Goal: Task Accomplishment & Management: Complete application form

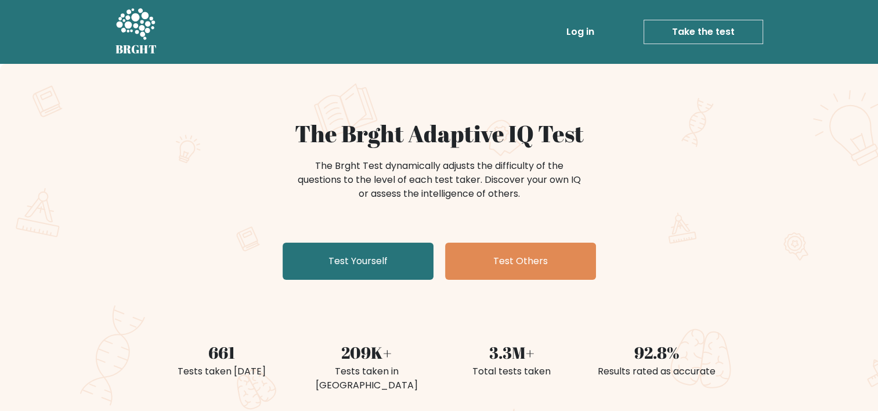
click at [590, 30] on link "Log in" at bounding box center [580, 31] width 37 height 23
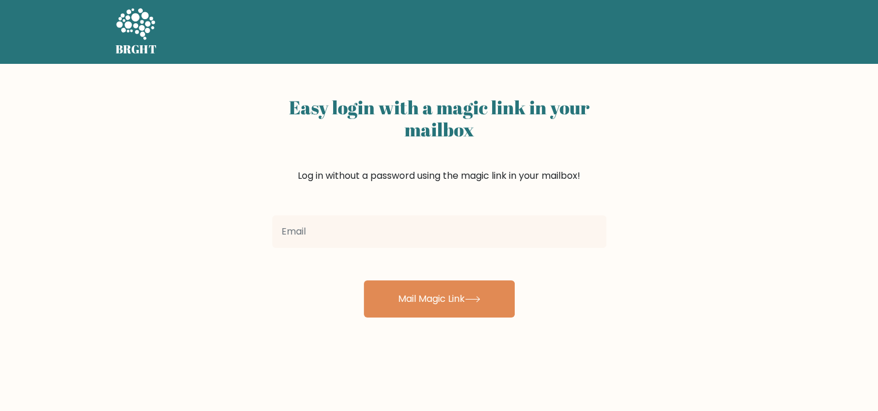
click at [379, 230] on input "email" at bounding box center [439, 231] width 334 height 33
type input "[EMAIL_ADDRESS][DOMAIN_NAME]"
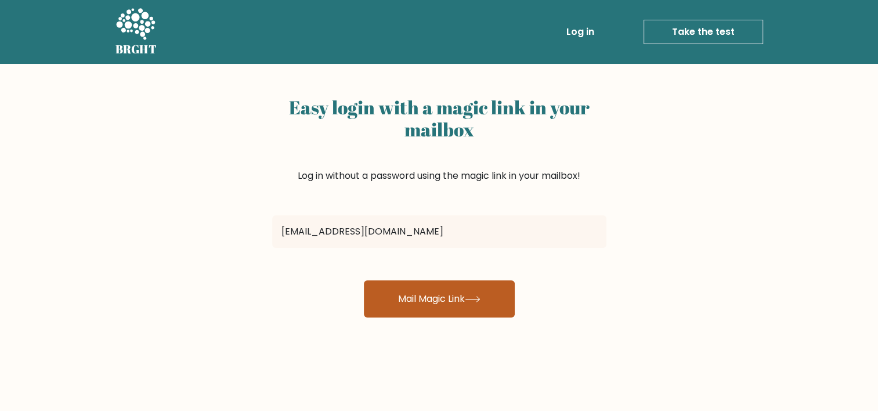
click at [445, 293] on button "Mail Magic Link" at bounding box center [439, 298] width 151 height 37
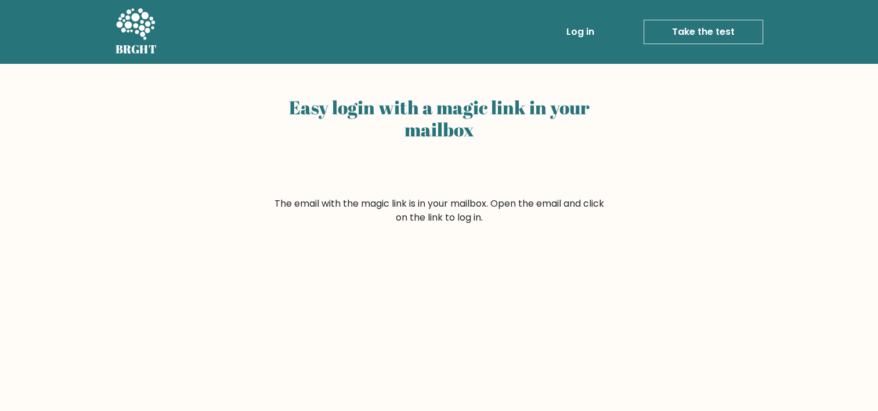
click at [580, 33] on link "Log in" at bounding box center [580, 31] width 37 height 23
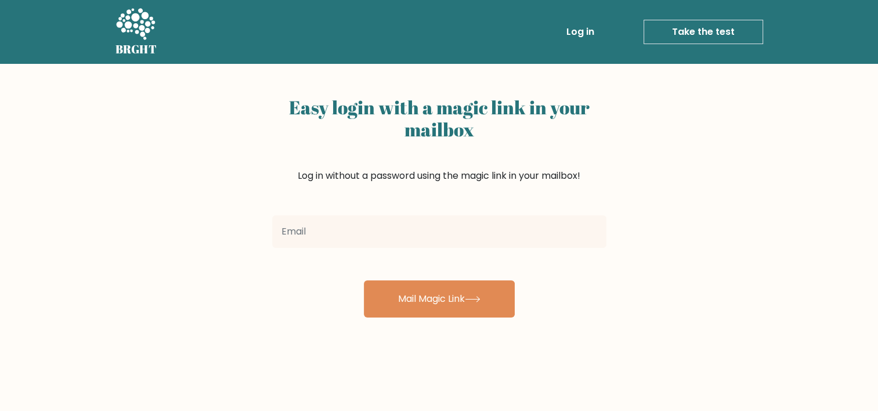
click at [421, 240] on input "email" at bounding box center [439, 231] width 334 height 33
type input "[EMAIL_ADDRESS][DOMAIN_NAME]"
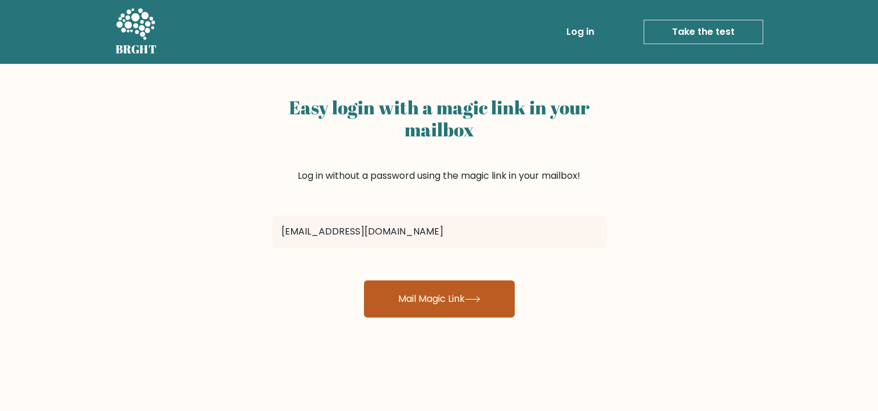
click at [420, 297] on button "Mail Magic Link" at bounding box center [439, 298] width 151 height 37
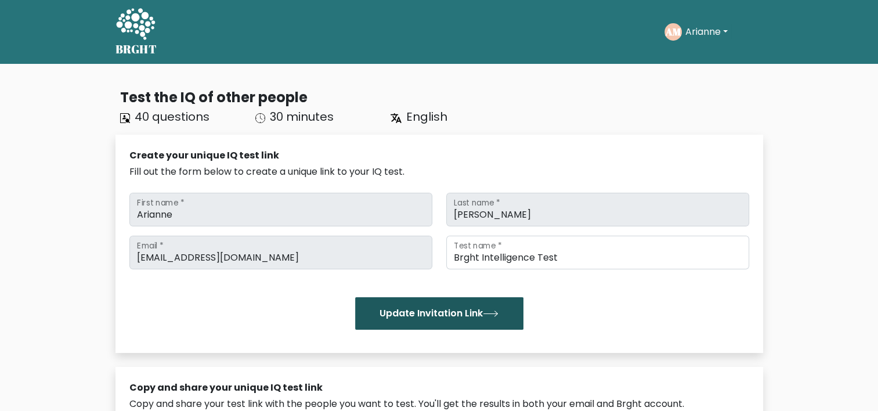
click at [473, 315] on button "Update Invitation Link" at bounding box center [439, 313] width 168 height 33
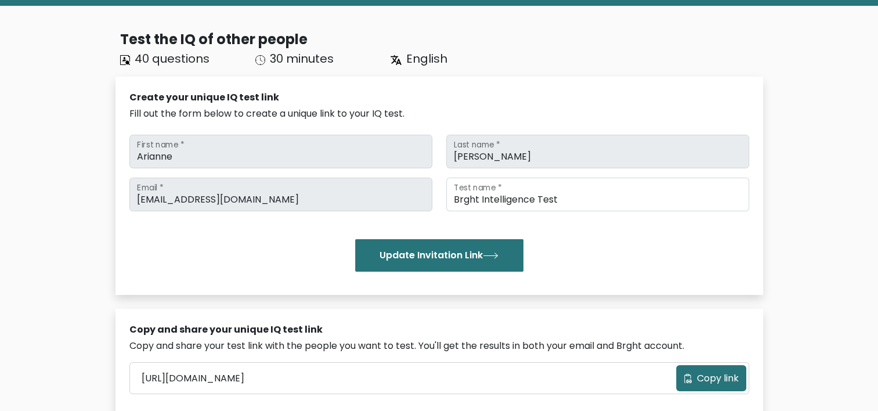
scroll to position [290, 0]
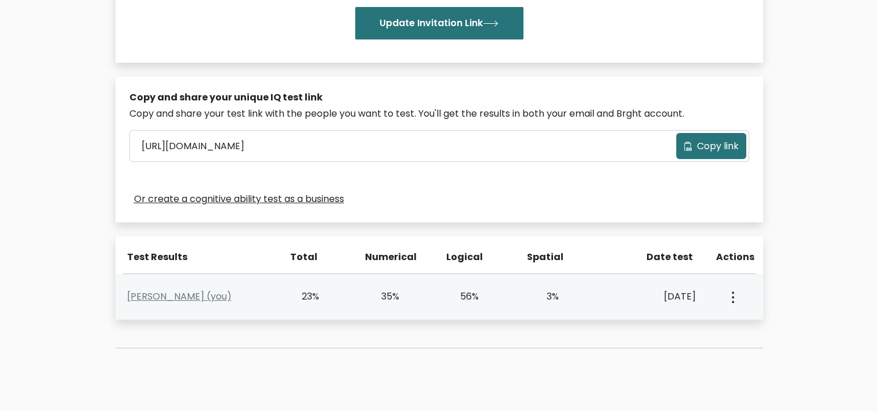
click at [340, 297] on div "23%" at bounding box center [320, 297] width 80 height 14
click at [729, 294] on button "button" at bounding box center [731, 297] width 9 height 36
click at [757, 324] on link "View Profile" at bounding box center [773, 330] width 92 height 19
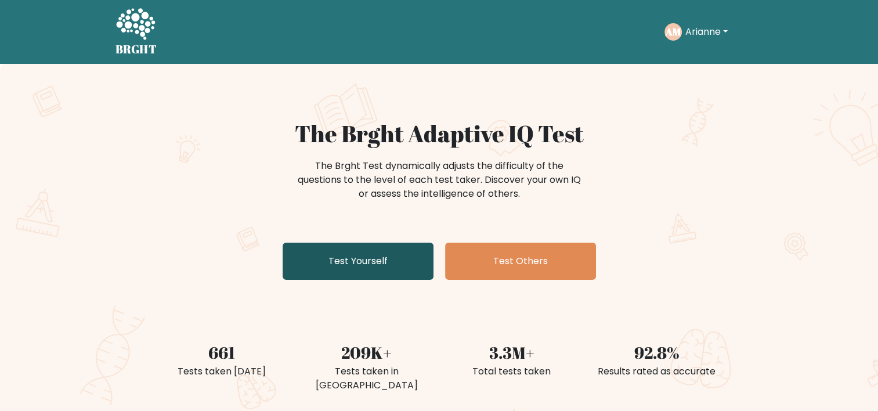
click at [370, 260] on link "Test Yourself" at bounding box center [358, 261] width 151 height 37
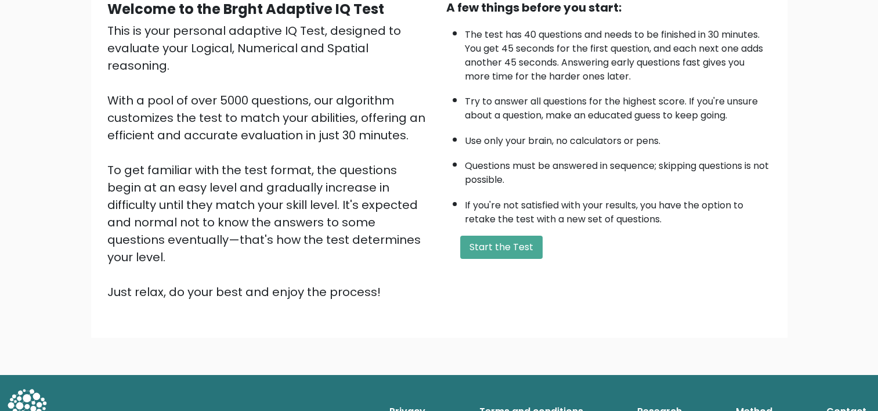
scroll to position [5, 0]
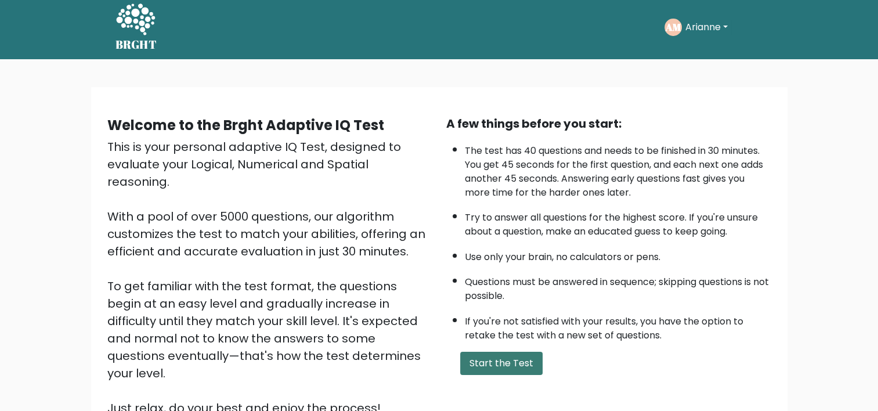
click at [479, 366] on button "Start the Test" at bounding box center [501, 363] width 82 height 23
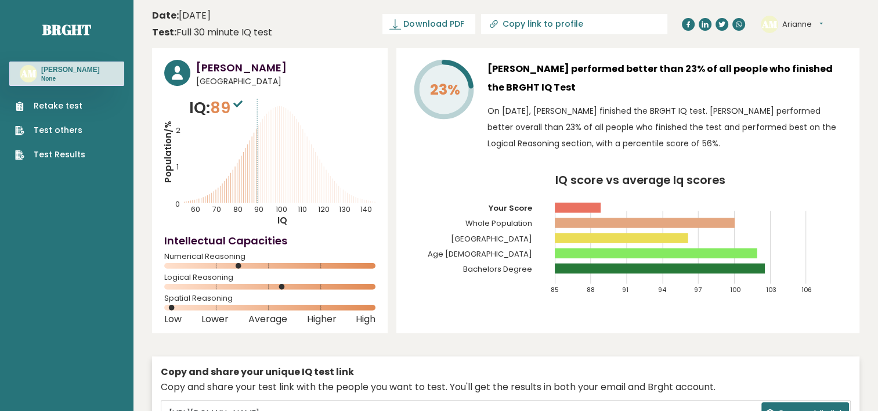
click at [41, 109] on link "Retake test" at bounding box center [50, 106] width 70 height 12
click at [72, 103] on link "Retake test" at bounding box center [50, 106] width 70 height 12
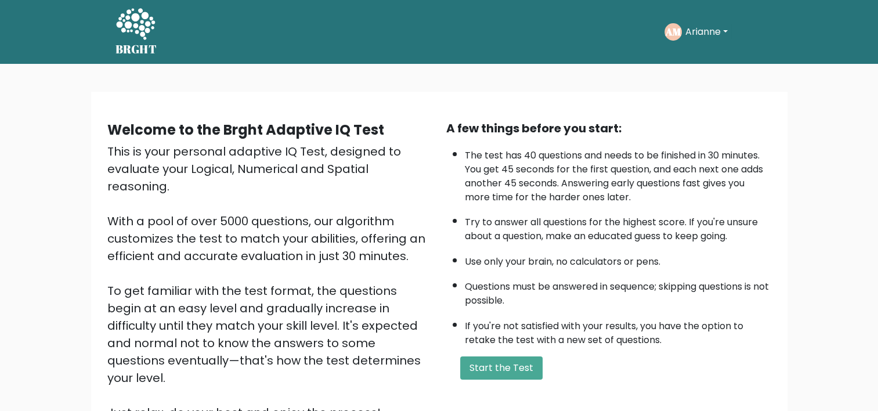
scroll to position [121, 0]
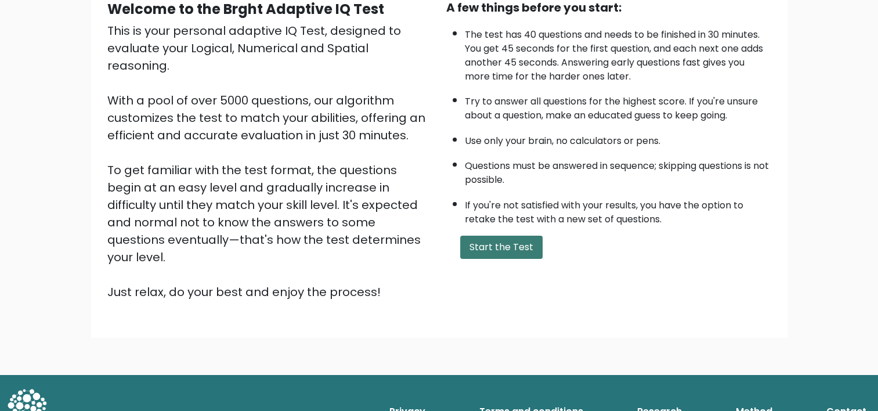
click at [479, 236] on button "Start the Test" at bounding box center [501, 247] width 82 height 23
click at [495, 250] on button "Start the Test" at bounding box center [501, 247] width 82 height 23
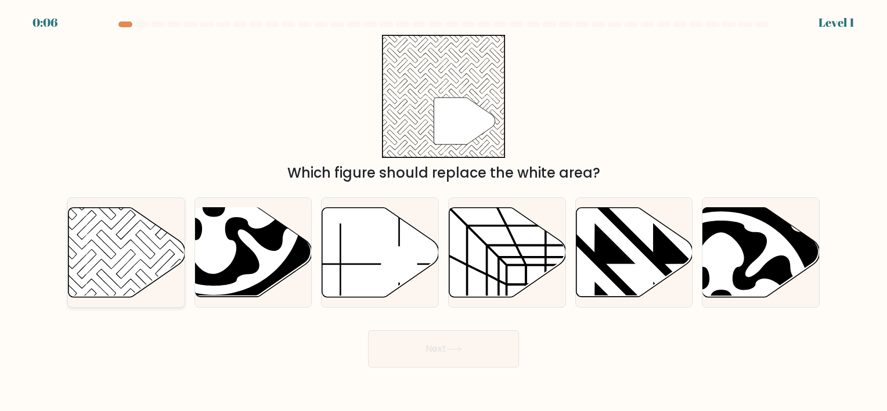
click at [146, 253] on icon at bounding box center [126, 251] width 117 height 89
click at [443, 211] on input "a." at bounding box center [443, 208] width 1 height 6
radio input "true"
click at [510, 353] on button "Next" at bounding box center [443, 348] width 151 height 37
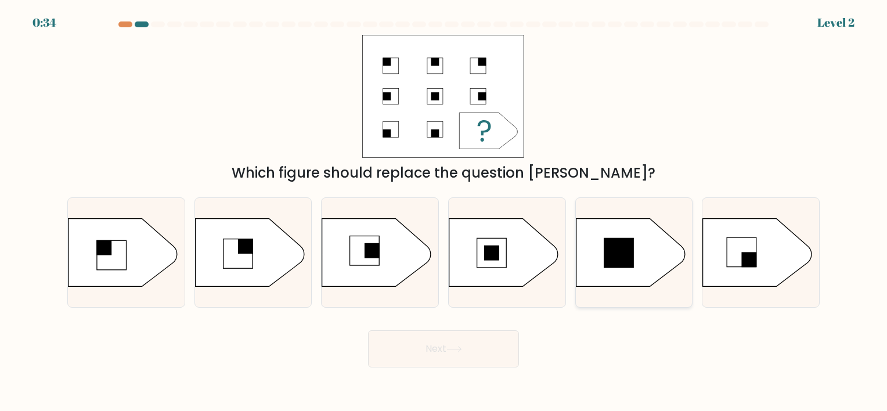
click at [605, 241] on rect at bounding box center [619, 253] width 30 height 30
click at [444, 211] on input "e." at bounding box center [443, 208] width 1 height 6
radio input "true"
click at [443, 341] on button "Next" at bounding box center [443, 348] width 151 height 37
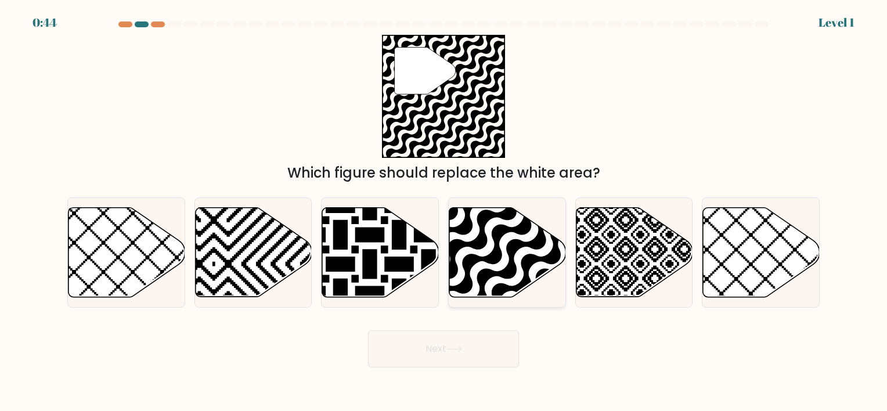
click at [472, 226] on icon at bounding box center [542, 300] width 235 height 235
click at [444, 211] on input "d." at bounding box center [443, 208] width 1 height 6
radio input "true"
click at [446, 341] on button "Next" at bounding box center [443, 348] width 151 height 37
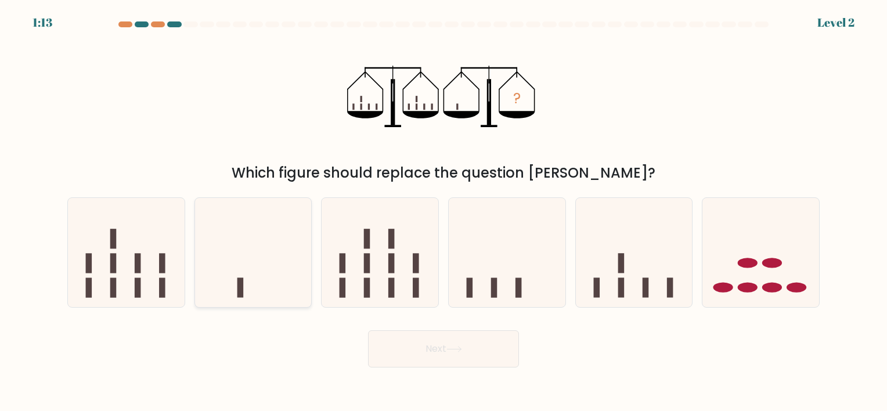
click at [252, 275] on icon at bounding box center [253, 252] width 117 height 96
click at [443, 211] on input "b." at bounding box center [443, 208] width 1 height 6
radio input "true"
click at [428, 351] on button "Next" at bounding box center [443, 348] width 151 height 37
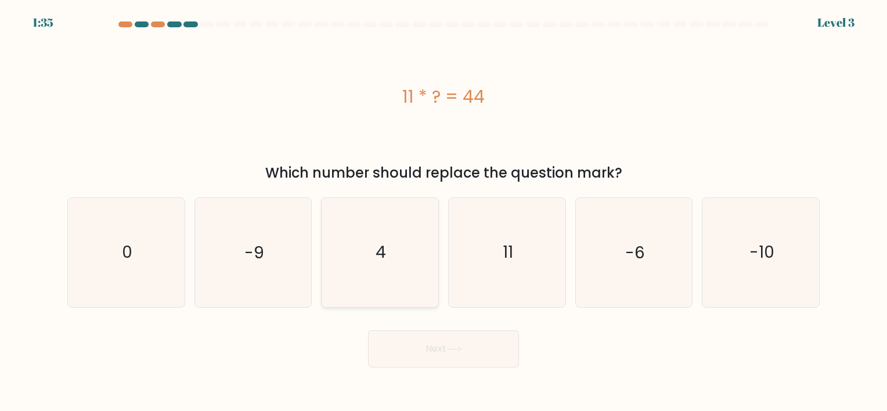
click at [370, 269] on icon "4" at bounding box center [380, 252] width 109 height 109
click at [443, 211] on input "c. 4" at bounding box center [443, 208] width 1 height 6
radio input "true"
click at [460, 349] on icon at bounding box center [454, 348] width 14 height 5
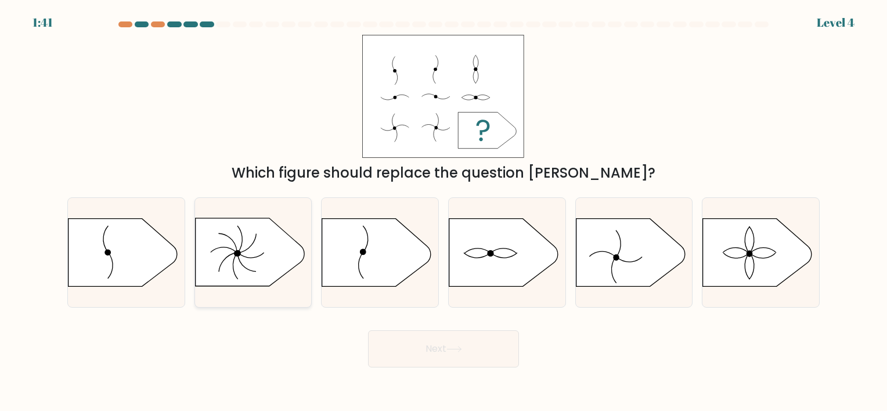
click at [223, 244] on icon at bounding box center [249, 252] width 109 height 68
click at [443, 211] on input "b." at bounding box center [443, 208] width 1 height 6
radio input "true"
click at [446, 344] on button "Next" at bounding box center [443, 348] width 151 height 37
click at [446, 350] on button "Next" at bounding box center [443, 348] width 151 height 37
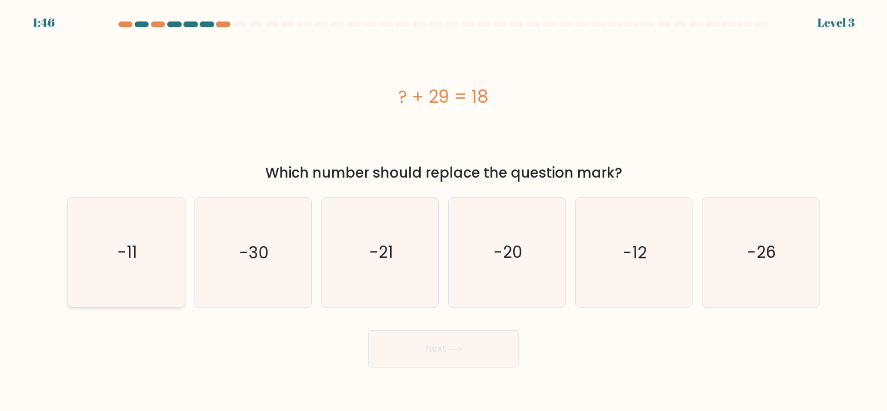
click at [117, 244] on icon "-11" at bounding box center [126, 252] width 109 height 109
click at [443, 211] on input "a. -11" at bounding box center [443, 208] width 1 height 6
radio input "true"
click at [490, 348] on button "Next" at bounding box center [443, 348] width 151 height 37
click at [425, 349] on button "Next" at bounding box center [443, 348] width 151 height 37
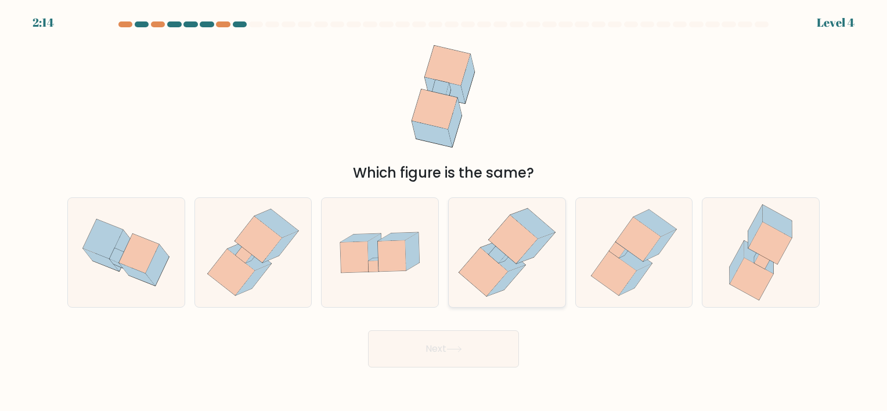
click at [476, 261] on icon at bounding box center [483, 272] width 49 height 48
click at [444, 211] on input "d." at bounding box center [443, 208] width 1 height 6
radio input "true"
click at [485, 355] on button "Next" at bounding box center [443, 348] width 151 height 37
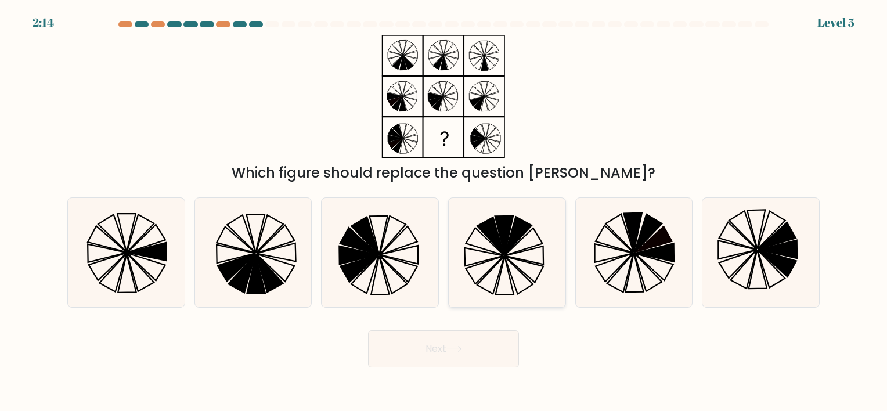
click at [504, 258] on icon at bounding box center [518, 275] width 28 height 37
click at [444, 211] on input "d." at bounding box center [443, 208] width 1 height 6
radio input "true"
click at [452, 342] on button "Next" at bounding box center [443, 348] width 151 height 37
click at [452, 344] on button "Next" at bounding box center [443, 348] width 151 height 37
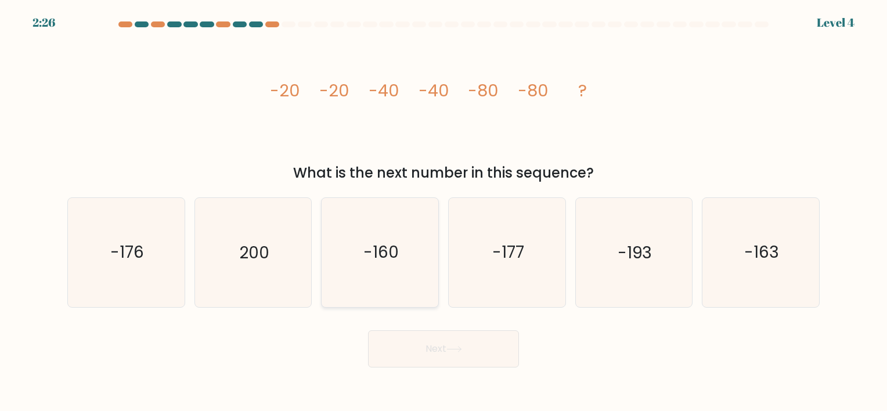
click at [392, 261] on text "-160" at bounding box center [380, 252] width 35 height 23
click at [443, 211] on input "c. -160" at bounding box center [443, 208] width 1 height 6
radio input "true"
click at [446, 362] on button "Next" at bounding box center [443, 348] width 151 height 37
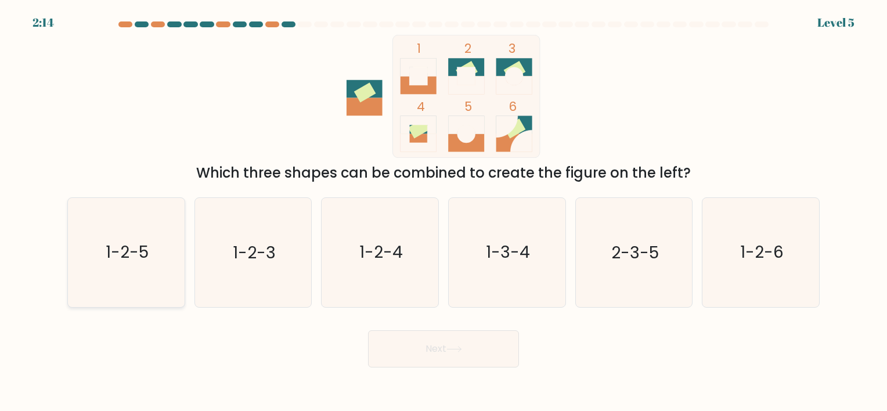
click at [153, 271] on icon "1-2-5" at bounding box center [126, 252] width 109 height 109
click at [443, 211] on input "a. 1-2-5" at bounding box center [443, 208] width 1 height 6
radio input "true"
click at [423, 345] on button "Next" at bounding box center [443, 348] width 151 height 37
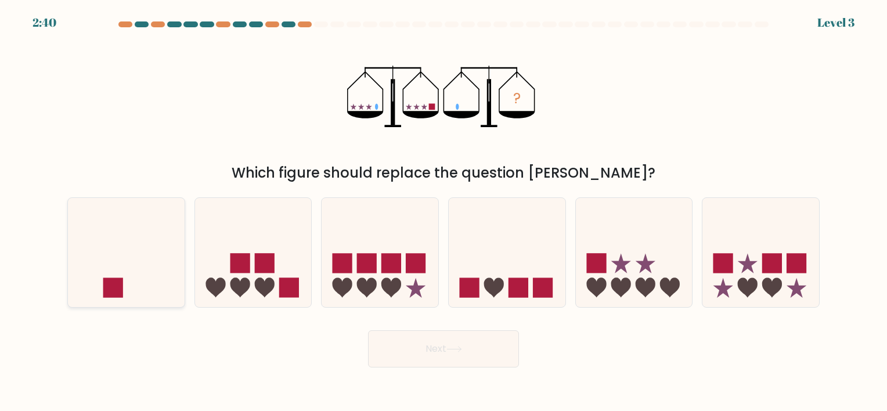
click at [91, 268] on icon at bounding box center [126, 252] width 117 height 96
click at [443, 211] on input "a." at bounding box center [443, 208] width 1 height 6
radio input "true"
click at [454, 359] on button "Next" at bounding box center [443, 348] width 151 height 37
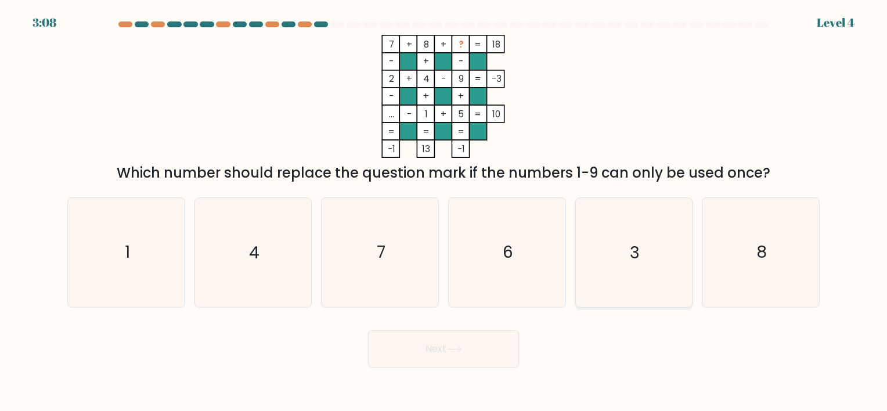
click at [664, 246] on icon "3" at bounding box center [633, 252] width 109 height 109
click at [444, 211] on input "e. 3" at bounding box center [443, 208] width 1 height 6
radio input "true"
click at [429, 349] on button "Next" at bounding box center [443, 348] width 151 height 37
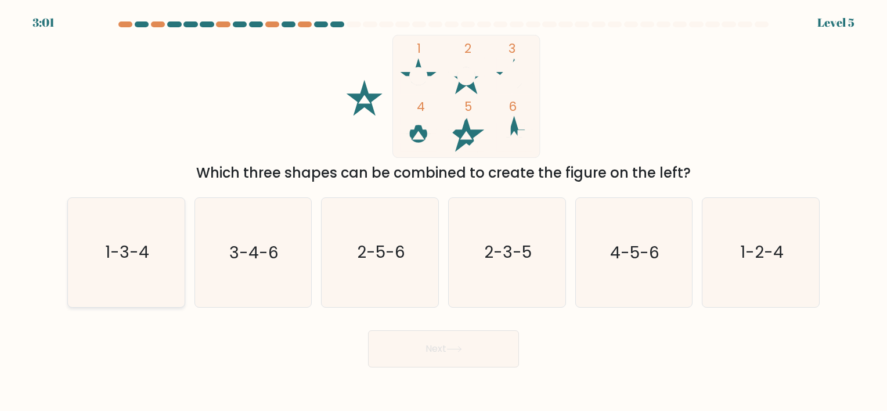
click at [116, 263] on icon "1-3-4" at bounding box center [126, 252] width 109 height 109
click at [443, 211] on input "a. 1-3-4" at bounding box center [443, 208] width 1 height 6
radio input "true"
click at [446, 355] on button "Next" at bounding box center [443, 348] width 151 height 37
click at [450, 350] on icon at bounding box center [454, 349] width 16 height 6
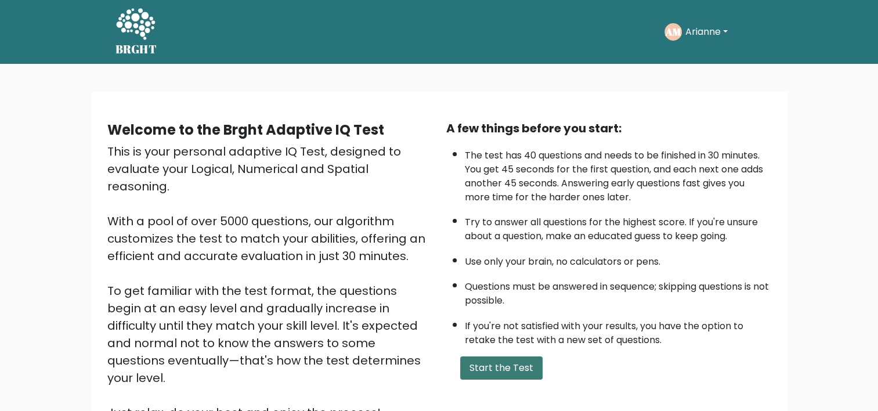
scroll to position [116, 0]
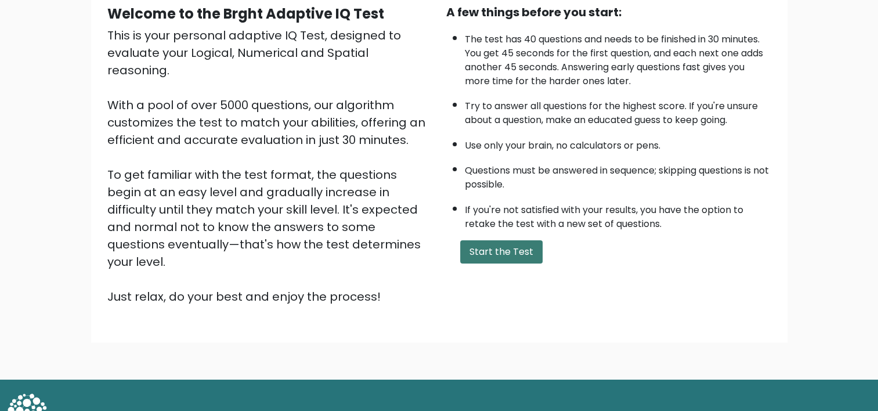
click at [494, 244] on button "Start the Test" at bounding box center [501, 251] width 82 height 23
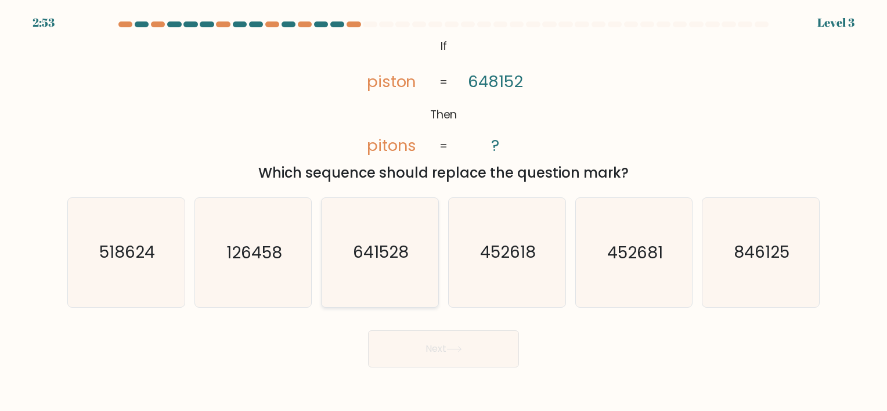
click at [392, 266] on icon "641528" at bounding box center [380, 252] width 109 height 109
click at [443, 211] on input "c. 641528" at bounding box center [443, 208] width 1 height 6
radio input "true"
click at [451, 358] on button "Next" at bounding box center [443, 348] width 151 height 37
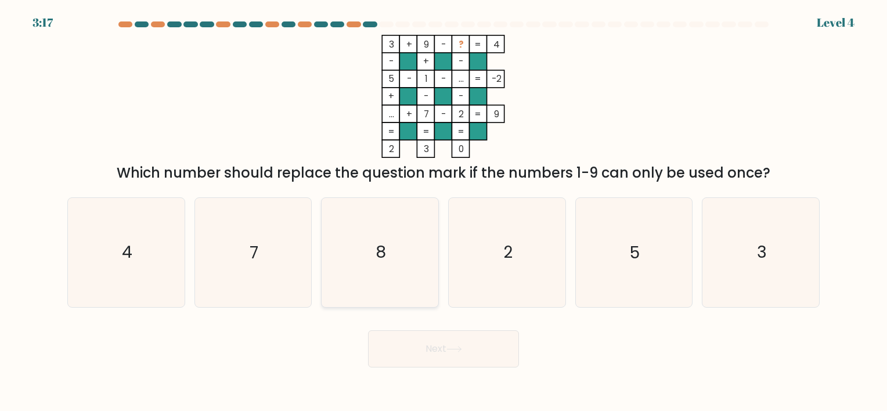
click at [386, 241] on icon "8" at bounding box center [380, 252] width 109 height 109
click at [443, 211] on input "c. 8" at bounding box center [443, 208] width 1 height 6
radio input "true"
click at [452, 352] on icon at bounding box center [454, 349] width 16 height 6
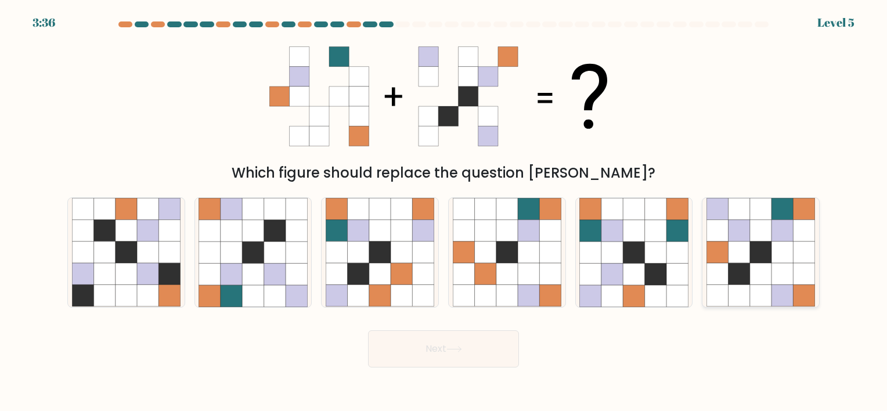
click at [739, 276] on icon at bounding box center [738, 273] width 21 height 21
click at [444, 211] on input "f." at bounding box center [443, 208] width 1 height 6
radio input "true"
click at [430, 353] on button "Next" at bounding box center [443, 348] width 151 height 37
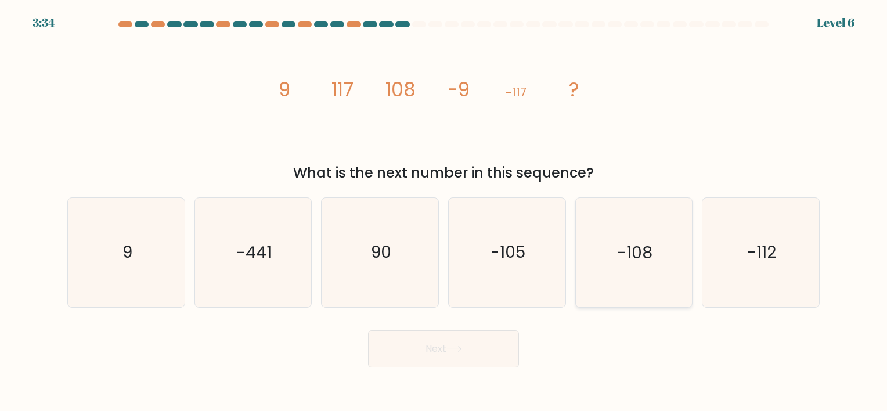
click at [605, 284] on icon "-108" at bounding box center [633, 252] width 109 height 109
click at [444, 211] on input "e. -108" at bounding box center [443, 208] width 1 height 6
radio input "true"
click at [443, 355] on button "Next" at bounding box center [443, 348] width 151 height 37
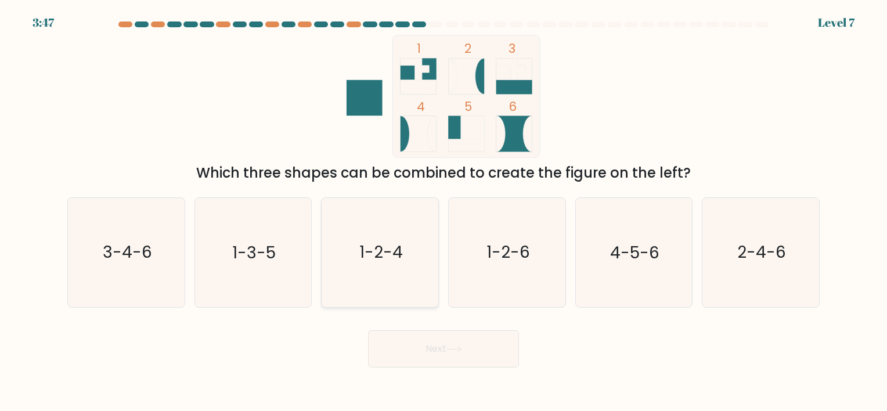
click at [371, 222] on icon "1-2-4" at bounding box center [380, 252] width 109 height 109
click at [443, 211] on input "c. 1-2-4" at bounding box center [443, 208] width 1 height 6
radio input "true"
click at [453, 357] on button "Next" at bounding box center [443, 348] width 151 height 37
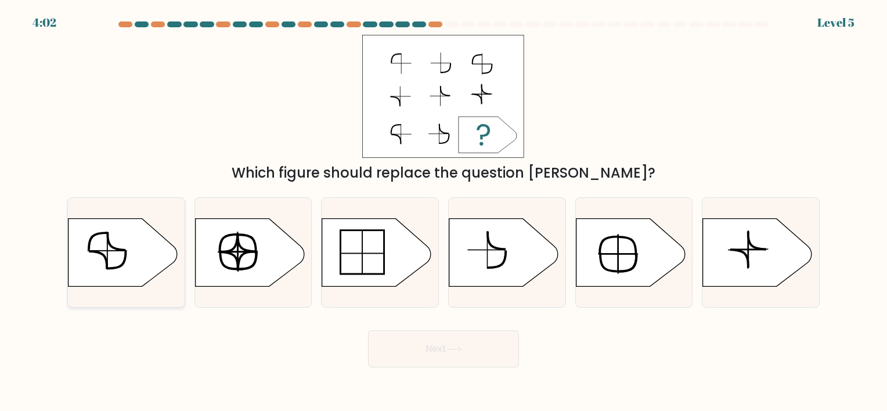
click at [141, 263] on icon at bounding box center [122, 252] width 109 height 68
click at [443, 211] on input "a." at bounding box center [443, 208] width 1 height 6
radio input "true"
click at [476, 362] on button "Next" at bounding box center [443, 348] width 151 height 37
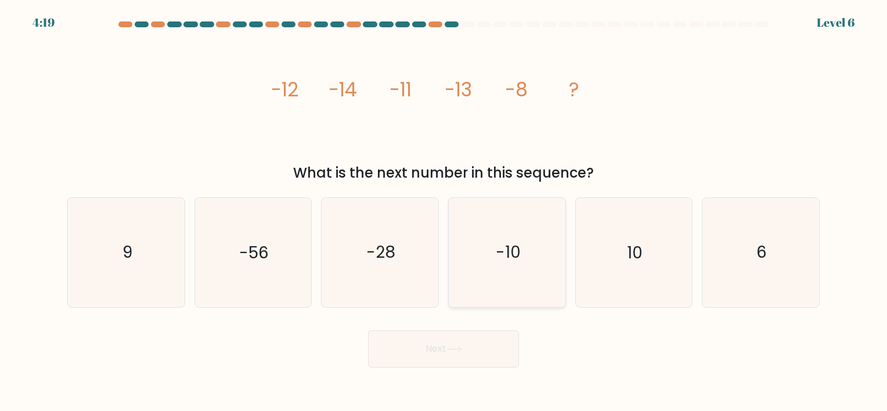
click at [512, 253] on text "-10" at bounding box center [508, 252] width 25 height 23
click at [444, 211] on input "d. -10" at bounding box center [443, 208] width 1 height 6
radio input "true"
click at [464, 342] on button "Next" at bounding box center [443, 348] width 151 height 37
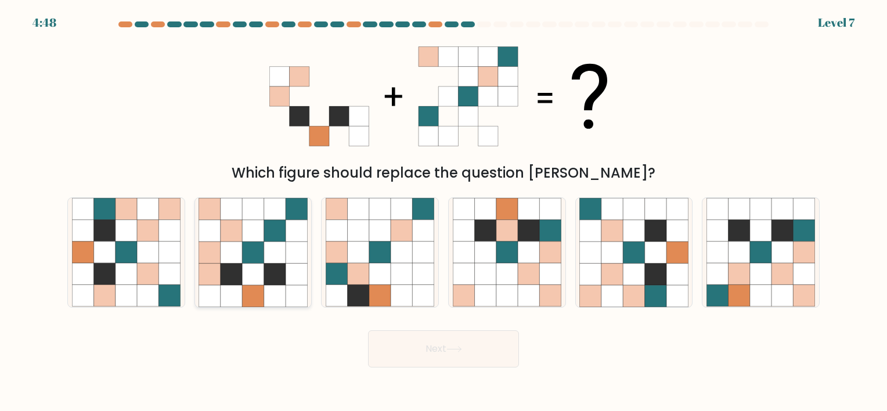
click at [227, 246] on icon at bounding box center [231, 251] width 21 height 21
click at [443, 211] on input "b." at bounding box center [443, 208] width 1 height 6
radio input "true"
click at [246, 246] on icon at bounding box center [253, 252] width 21 height 21
click at [443, 211] on input "b." at bounding box center [443, 208] width 1 height 6
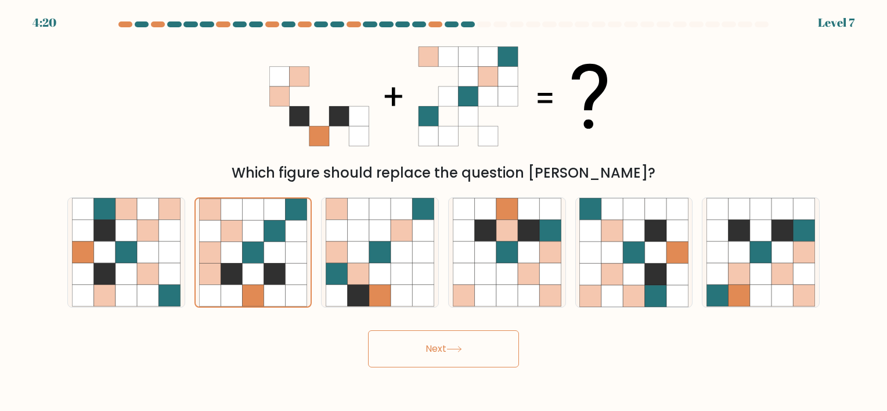
click at [441, 358] on button "Next" at bounding box center [443, 348] width 151 height 37
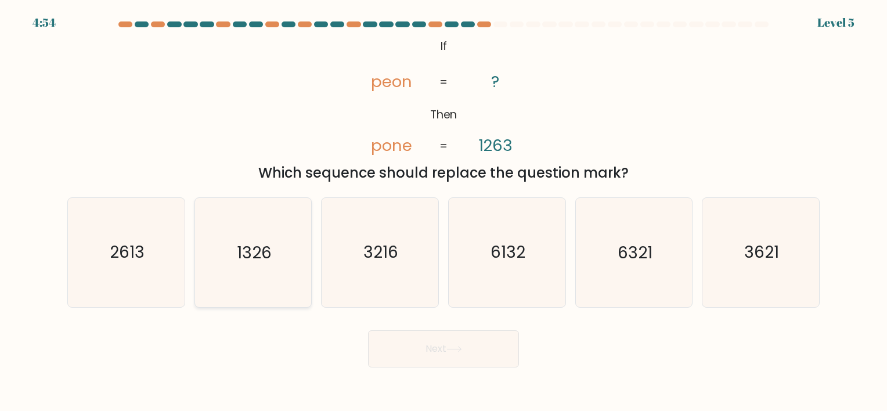
click at [252, 263] on icon "1326" at bounding box center [252, 252] width 109 height 109
click at [443, 211] on input "b. 1326" at bounding box center [443, 208] width 1 height 6
radio input "true"
click at [441, 342] on button "Next" at bounding box center [443, 348] width 151 height 37
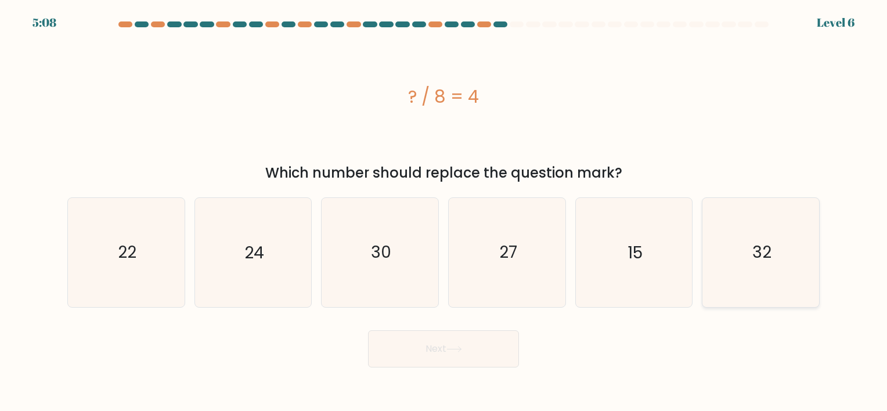
click at [789, 266] on icon "32" at bounding box center [760, 252] width 109 height 109
click at [444, 211] on input "f. 32" at bounding box center [443, 208] width 1 height 6
radio input "true"
click at [409, 348] on button "Next" at bounding box center [443, 348] width 151 height 37
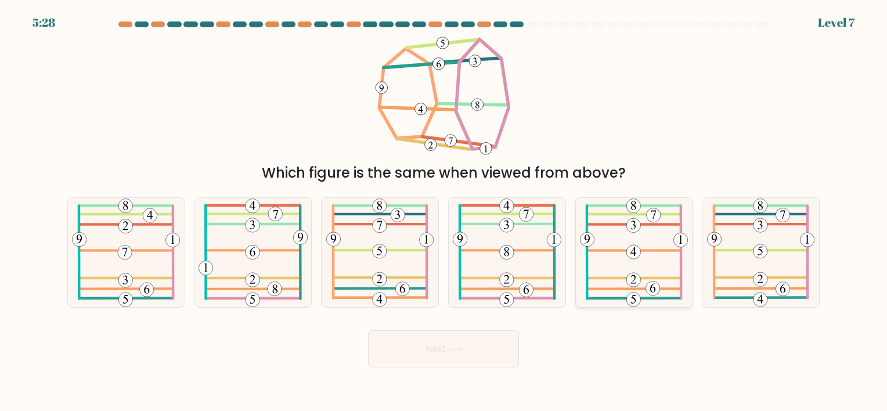
click at [658, 304] on icon at bounding box center [634, 252] width 108 height 109
click at [444, 211] on input "e." at bounding box center [443, 208] width 1 height 6
radio input "true"
click at [154, 278] on 484 at bounding box center [127, 278] width 92 height 0
click at [443, 211] on input "a." at bounding box center [443, 208] width 1 height 6
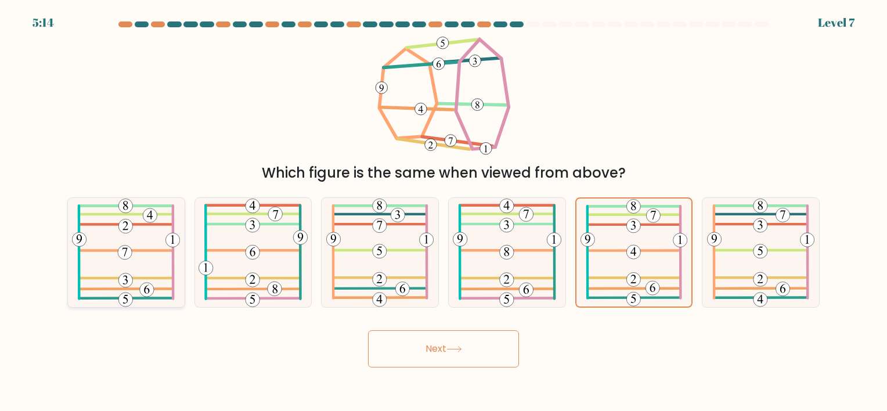
radio input "true"
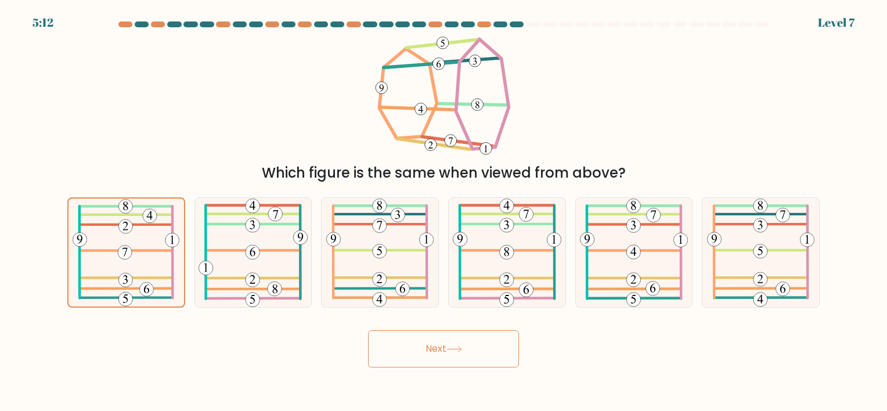
click at [429, 358] on button "Next" at bounding box center [443, 348] width 151 height 37
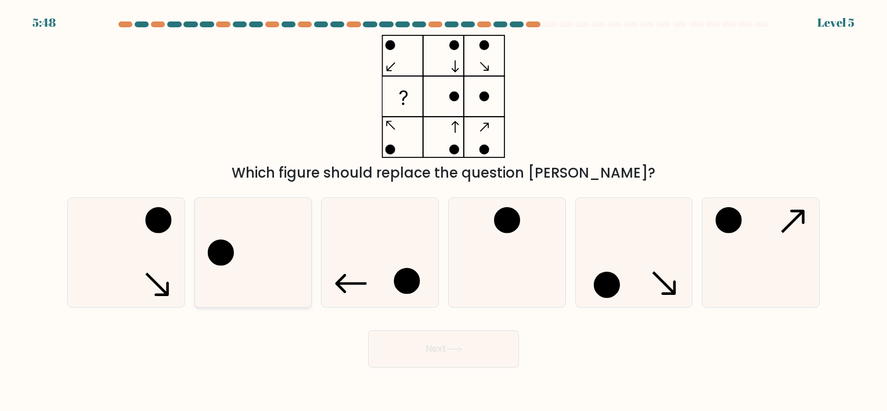
click at [244, 267] on icon at bounding box center [252, 252] width 109 height 109
click at [443, 211] on input "b." at bounding box center [443, 208] width 1 height 6
radio input "true"
click at [460, 344] on button "Next" at bounding box center [443, 348] width 151 height 37
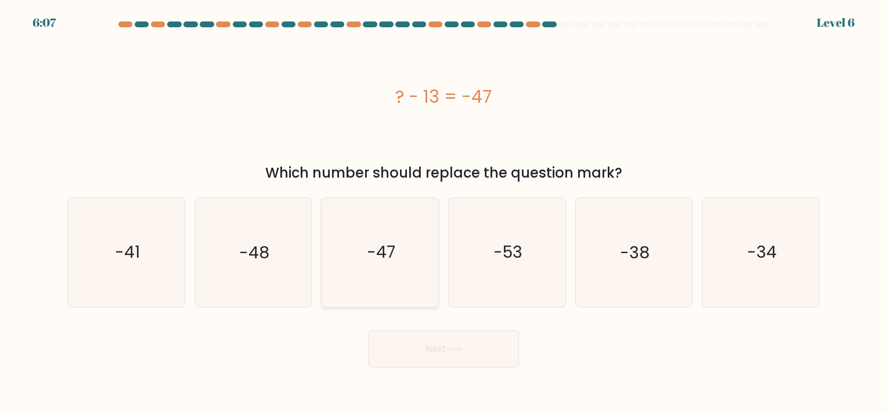
click at [367, 279] on icon "-47" at bounding box center [380, 252] width 109 height 109
click at [443, 211] on input "c. -47" at bounding box center [443, 208] width 1 height 6
radio input "true"
click at [432, 347] on button "Next" at bounding box center [443, 348] width 151 height 37
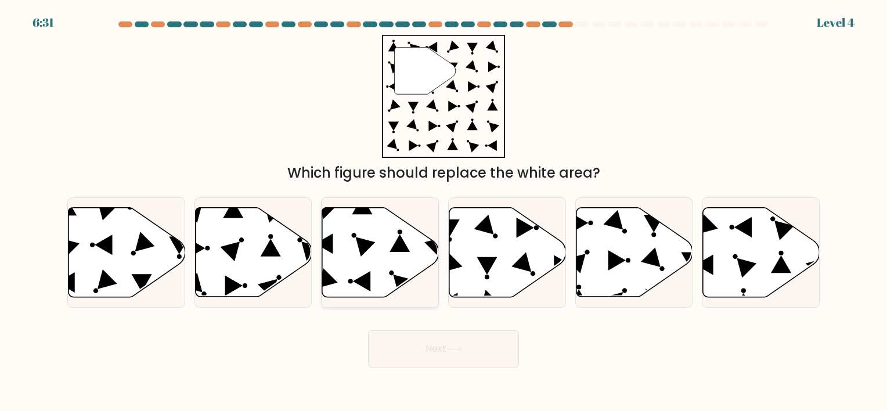
click at [367, 246] on icon at bounding box center [366, 247] width 20 height 20
click at [443, 211] on input "c." at bounding box center [443, 208] width 1 height 6
radio input "true"
click at [110, 229] on icon at bounding box center [126, 251] width 117 height 89
click at [443, 211] on input "a." at bounding box center [443, 208] width 1 height 6
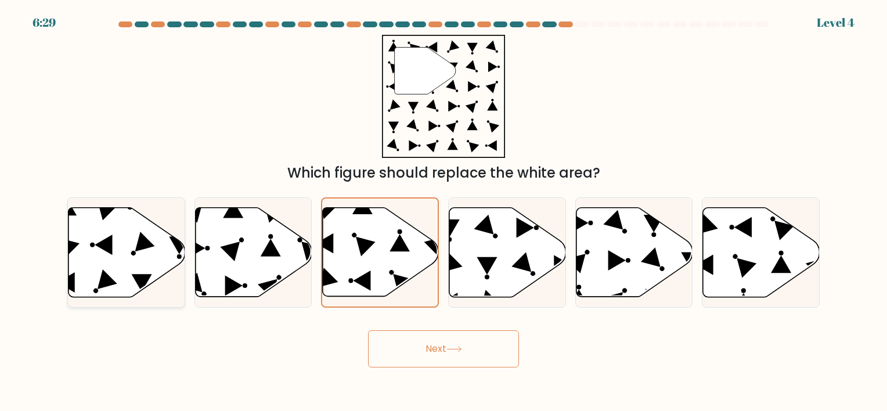
radio input "true"
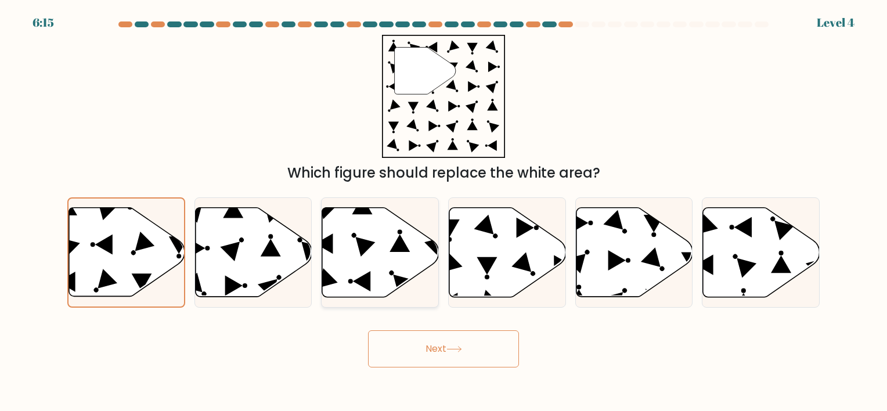
click at [393, 266] on icon at bounding box center [380, 251] width 117 height 89
click at [443, 211] on input "c." at bounding box center [443, 208] width 1 height 6
radio input "true"
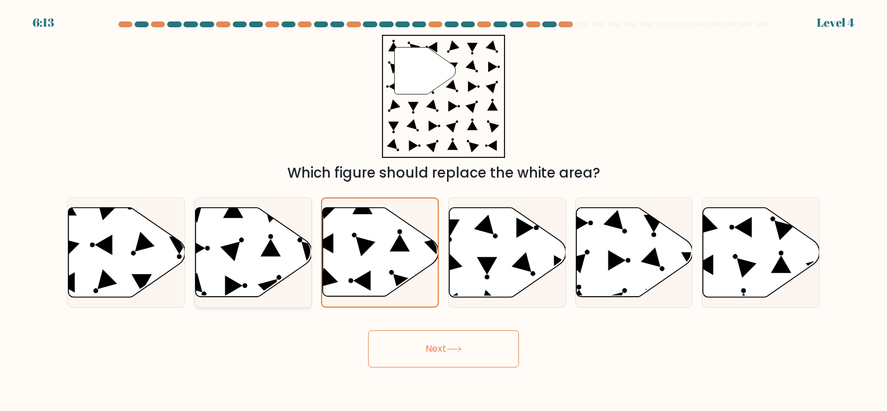
click at [271, 262] on icon at bounding box center [253, 251] width 117 height 89
click at [443, 211] on input "b." at bounding box center [443, 208] width 1 height 6
radio input "true"
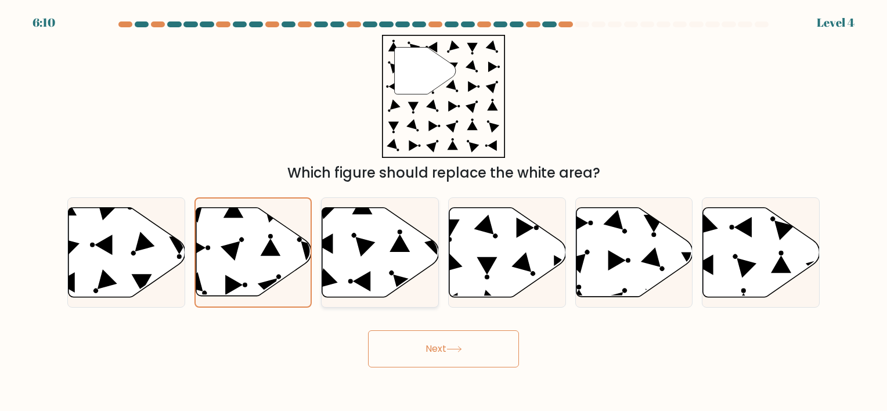
click at [387, 231] on icon at bounding box center [380, 251] width 117 height 89
click at [443, 211] on input "c." at bounding box center [443, 208] width 1 height 6
radio input "true"
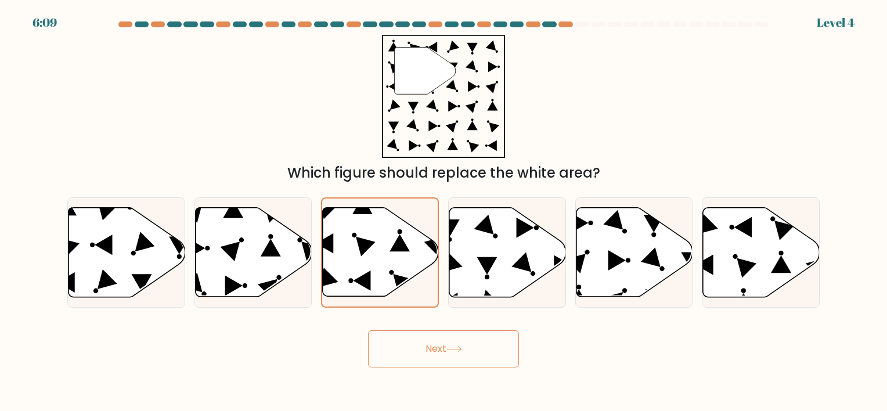
click at [423, 348] on button "Next" at bounding box center [443, 348] width 151 height 37
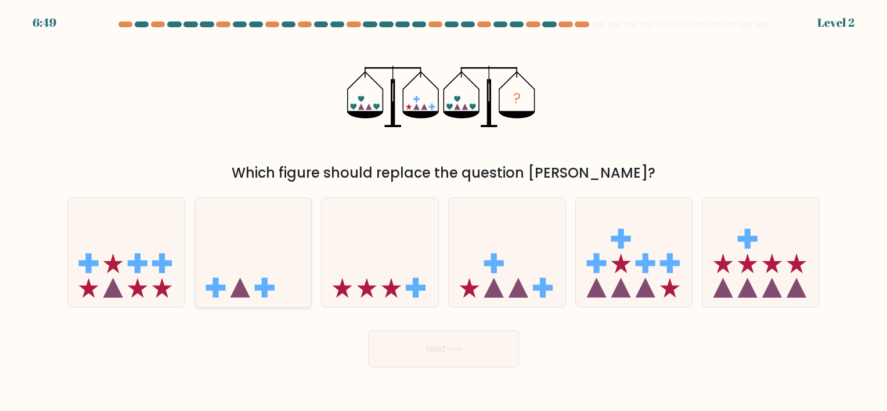
click at [246, 268] on icon at bounding box center [253, 252] width 117 height 96
click at [443, 211] on input "b." at bounding box center [443, 208] width 1 height 6
radio input "true"
click at [627, 266] on icon at bounding box center [634, 252] width 117 height 96
click at [444, 211] on input "e." at bounding box center [443, 208] width 1 height 6
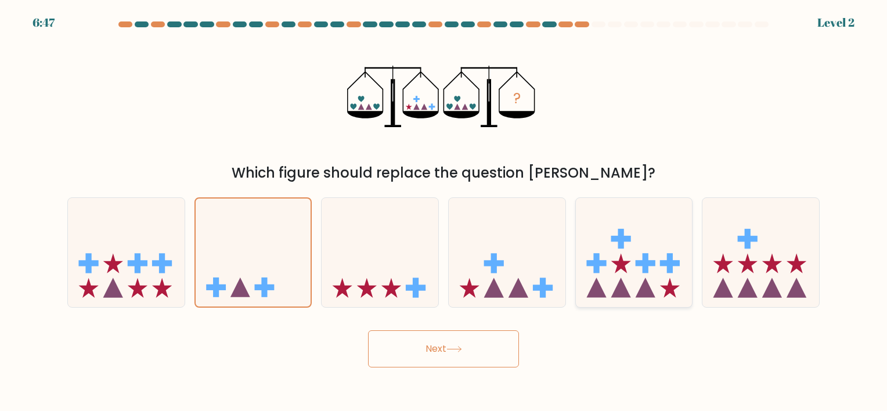
radio input "true"
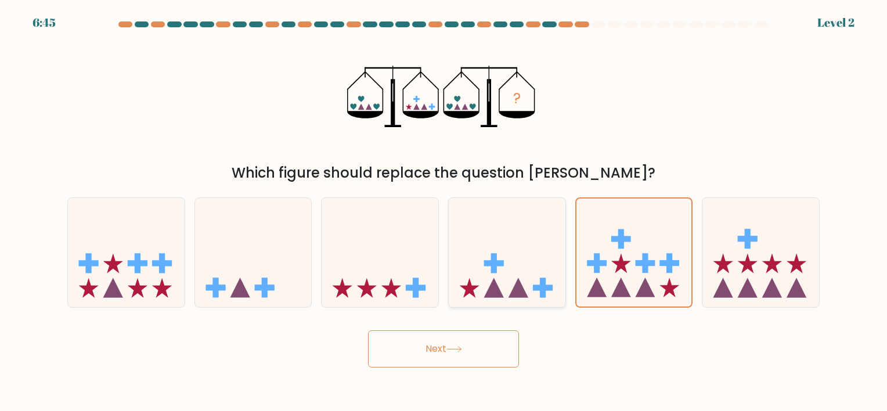
click at [489, 298] on icon at bounding box center [507, 252] width 117 height 96
click at [444, 211] on input "d." at bounding box center [443, 208] width 1 height 6
radio input "true"
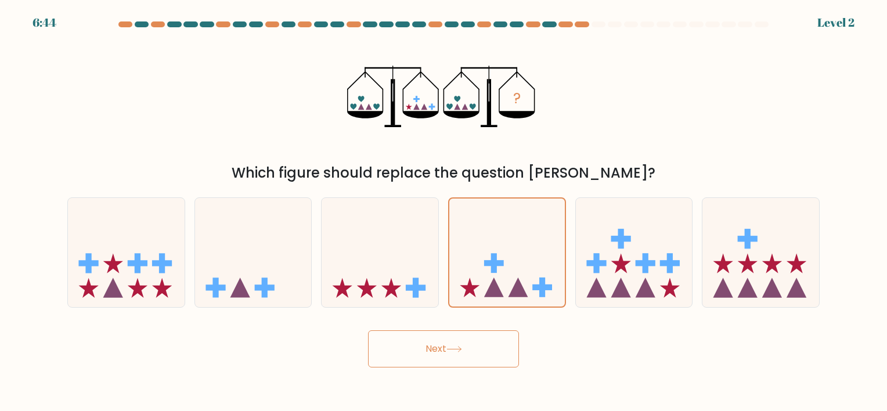
click at [438, 359] on button "Next" at bounding box center [443, 348] width 151 height 37
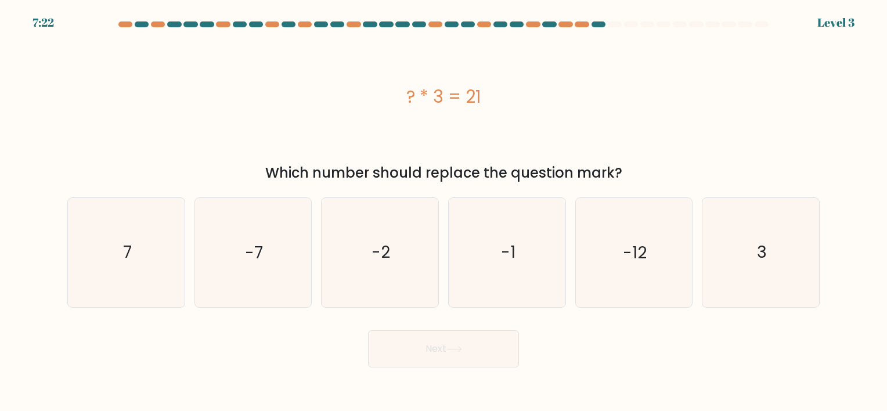
click at [605, 335] on div "Next" at bounding box center [443, 345] width 766 height 46
click at [745, 251] on icon "3" at bounding box center [760, 252] width 109 height 109
click at [444, 211] on input "f. 3" at bounding box center [443, 208] width 1 height 6
radio input "true"
click at [273, 259] on icon "-7" at bounding box center [252, 252] width 109 height 109
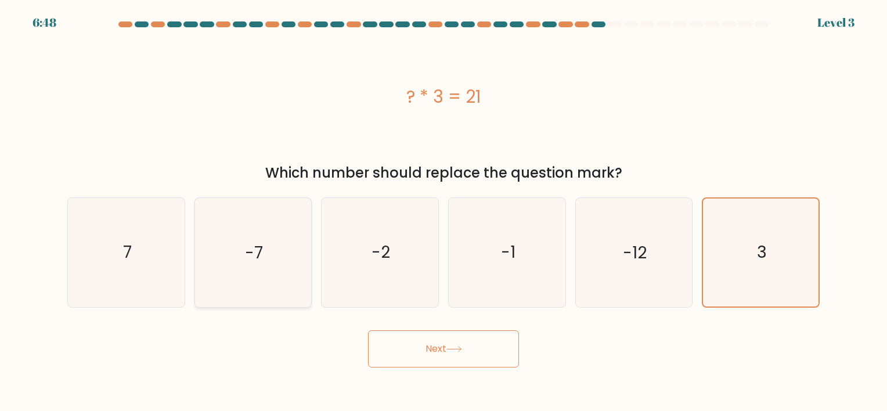
click at [443, 211] on input "b. -7" at bounding box center [443, 208] width 1 height 6
radio input "true"
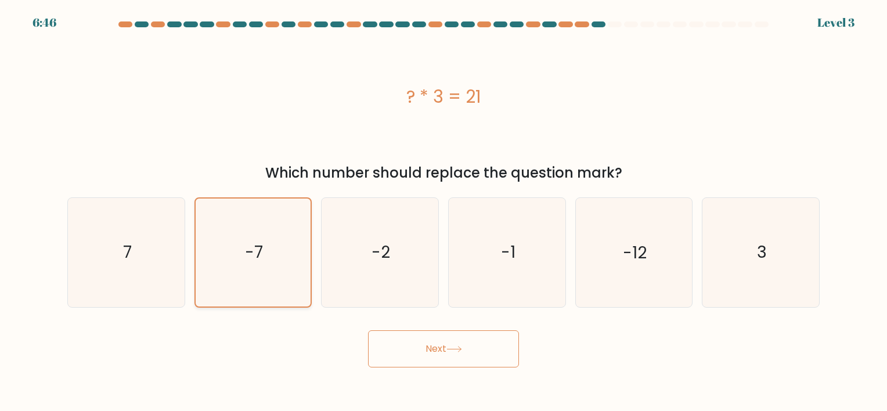
click at [195, 249] on div "-7" at bounding box center [253, 252] width 118 height 110
click at [443, 211] on input "b. -7" at bounding box center [443, 208] width 1 height 6
click at [146, 241] on icon "7" at bounding box center [126, 252] width 109 height 109
click at [443, 211] on input "a. 7" at bounding box center [443, 208] width 1 height 6
radio input "true"
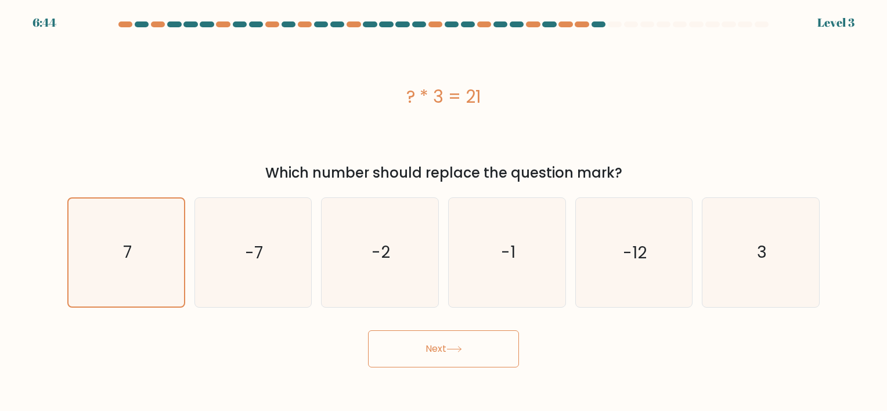
click at [445, 351] on button "Next" at bounding box center [443, 348] width 151 height 37
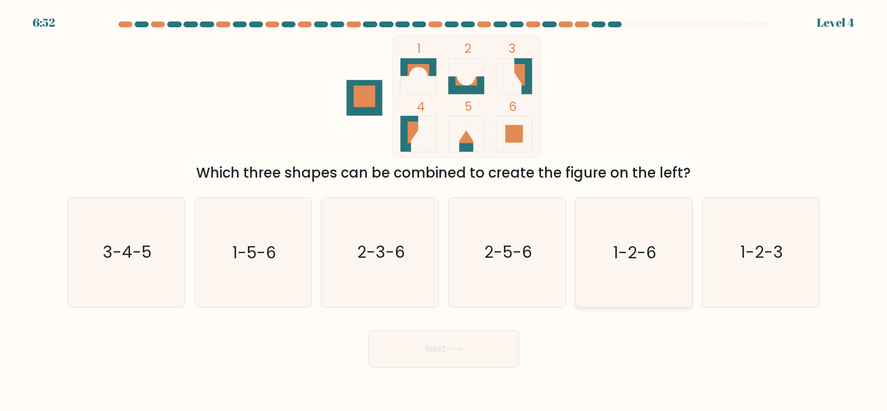
click at [607, 233] on icon "1-2-6" at bounding box center [633, 252] width 109 height 109
click at [444, 211] on input "e. 1-2-6" at bounding box center [443, 208] width 1 height 6
radio input "true"
click at [450, 353] on button "Next" at bounding box center [443, 348] width 151 height 37
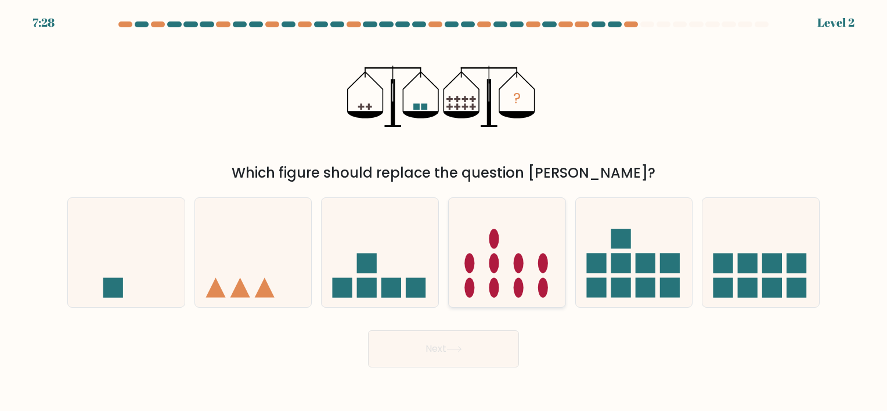
click at [494, 265] on ellipse at bounding box center [494, 263] width 10 height 20
click at [444, 211] on input "d." at bounding box center [443, 208] width 1 height 6
radio input "true"
click at [456, 348] on icon at bounding box center [454, 349] width 16 height 6
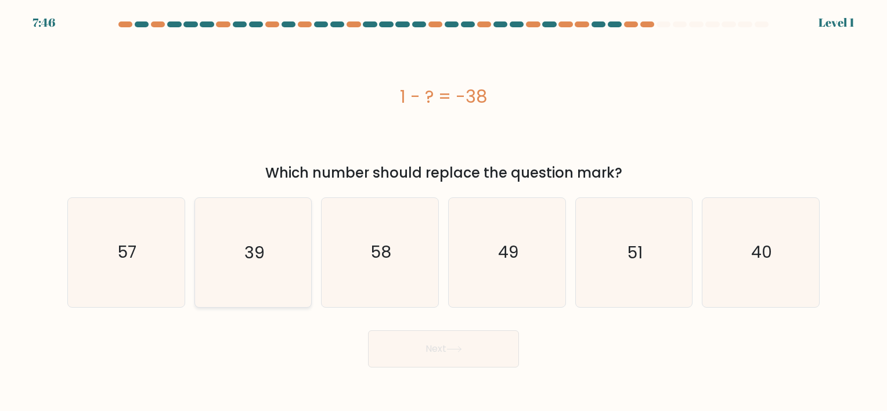
click at [239, 258] on icon "39" at bounding box center [252, 252] width 109 height 109
click at [443, 211] on input "b. 39" at bounding box center [443, 208] width 1 height 6
radio input "true"
click at [457, 342] on button "Next" at bounding box center [443, 348] width 151 height 37
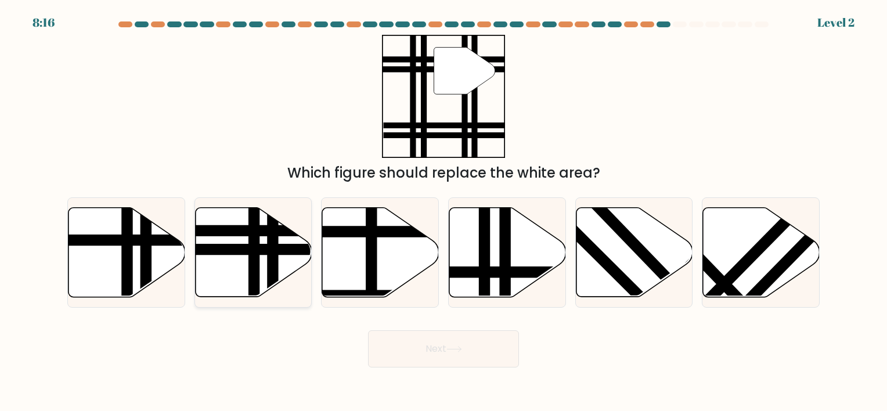
click at [254, 239] on line at bounding box center [254, 300] width 0 height 235
click at [443, 211] on input "b." at bounding box center [443, 208] width 1 height 6
radio input "true"
click at [460, 360] on button "Next" at bounding box center [443, 348] width 151 height 37
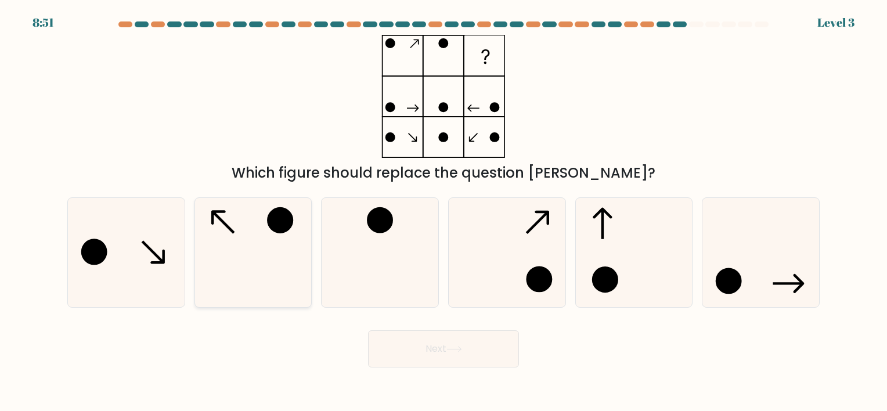
click at [234, 232] on icon at bounding box center [252, 252] width 109 height 109
click at [443, 211] on input "b." at bounding box center [443, 208] width 1 height 6
radio input "true"
click at [432, 341] on button "Next" at bounding box center [443, 348] width 151 height 37
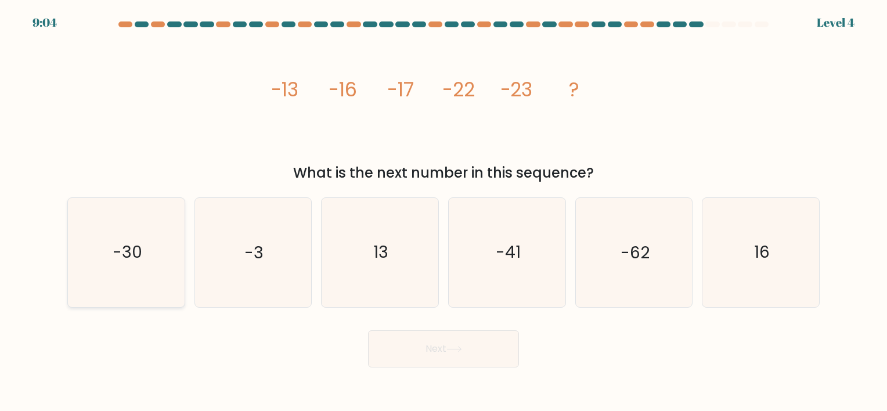
click at [149, 262] on icon "-30" at bounding box center [126, 252] width 109 height 109
click at [443, 211] on input "a. -30" at bounding box center [443, 208] width 1 height 6
radio input "true"
click at [492, 358] on button "Next" at bounding box center [443, 348] width 151 height 37
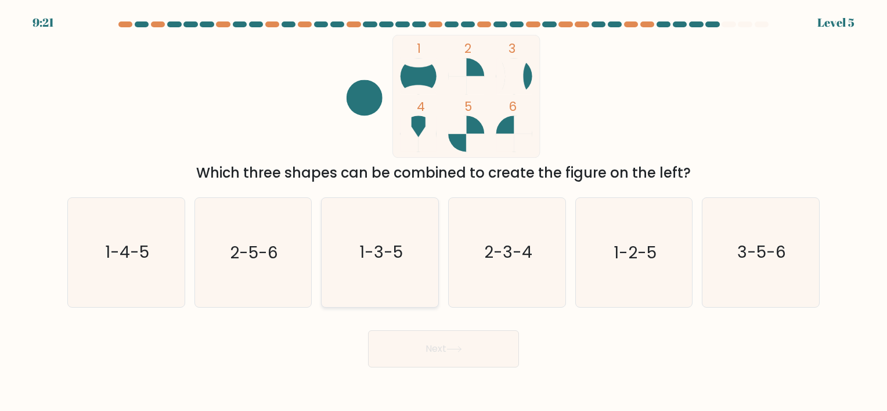
click at [383, 240] on icon "1-3-5" at bounding box center [380, 252] width 109 height 109
click at [443, 211] on input "c. 1-3-5" at bounding box center [443, 208] width 1 height 6
radio input "true"
click at [434, 348] on button "Next" at bounding box center [443, 348] width 151 height 37
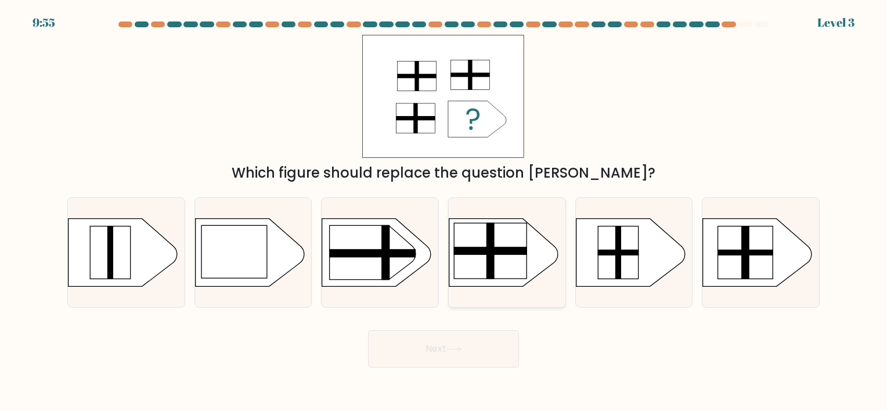
click at [498, 264] on rect at bounding box center [490, 251] width 73 height 56
click at [444, 211] on input "d." at bounding box center [443, 208] width 1 height 6
radio input "true"
click at [380, 276] on icon at bounding box center [373, 252] width 86 height 55
click at [443, 211] on input "c." at bounding box center [443, 208] width 1 height 6
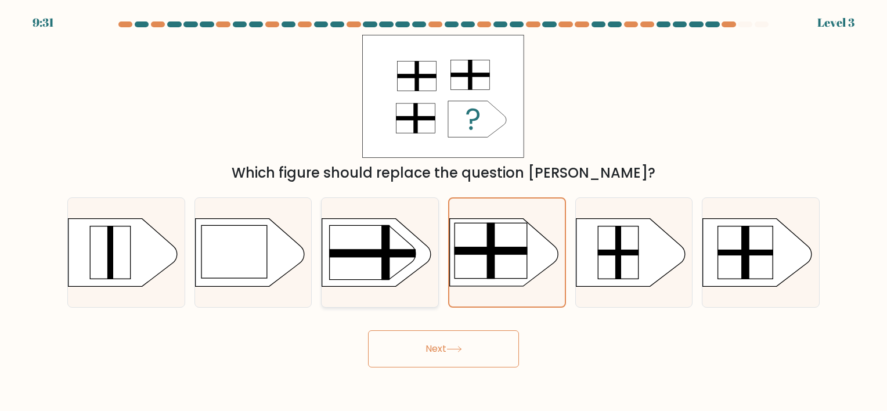
radio input "true"
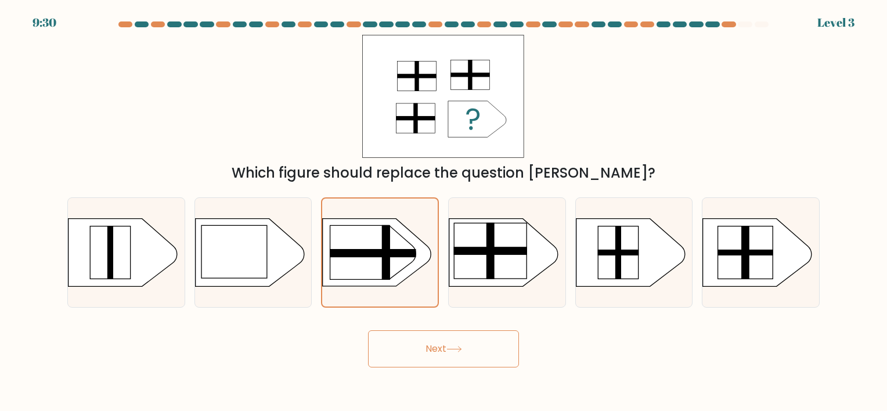
click at [461, 348] on icon at bounding box center [454, 349] width 16 height 6
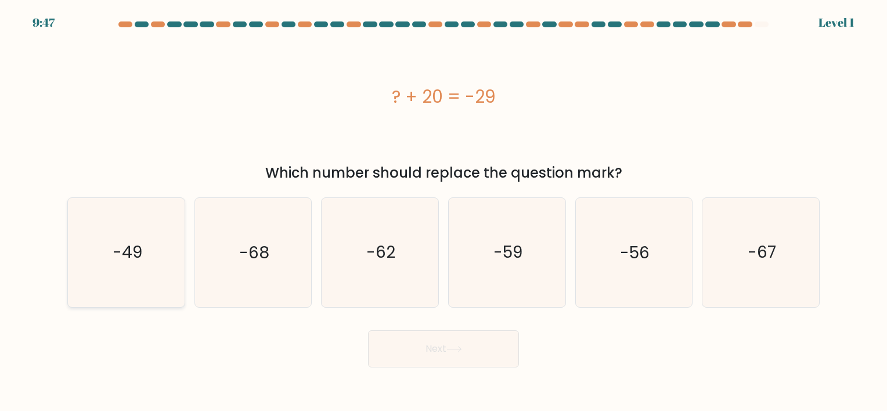
click at [109, 257] on icon "-49" at bounding box center [126, 252] width 109 height 109
click at [443, 211] on input "a. -49" at bounding box center [443, 208] width 1 height 6
radio input "true"
click at [440, 348] on button "Next" at bounding box center [443, 348] width 151 height 37
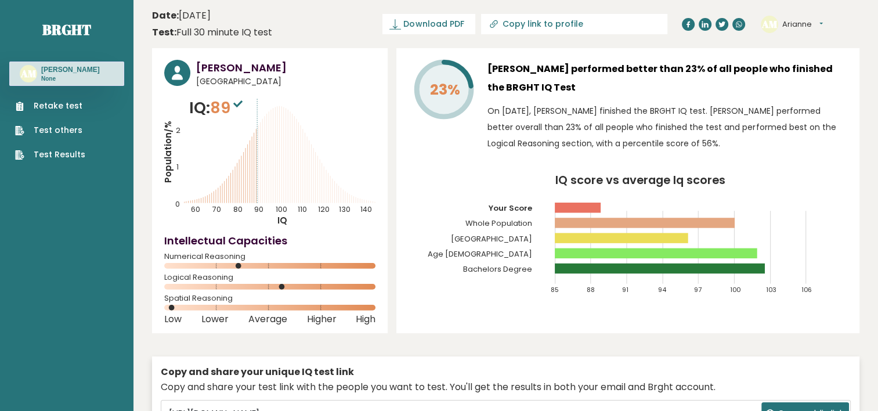
click at [434, 97] on tspan "23%" at bounding box center [445, 90] width 30 height 20
click at [583, 200] on icon "IQ score vs average Iq scores 85 88 91 94 97 100 103 106 Your Score Whole Popul…" at bounding box center [628, 240] width 439 height 130
click at [234, 98] on sup at bounding box center [237, 103] width 15 height 16
click at [239, 104] on icon at bounding box center [237, 103] width 9 height 7
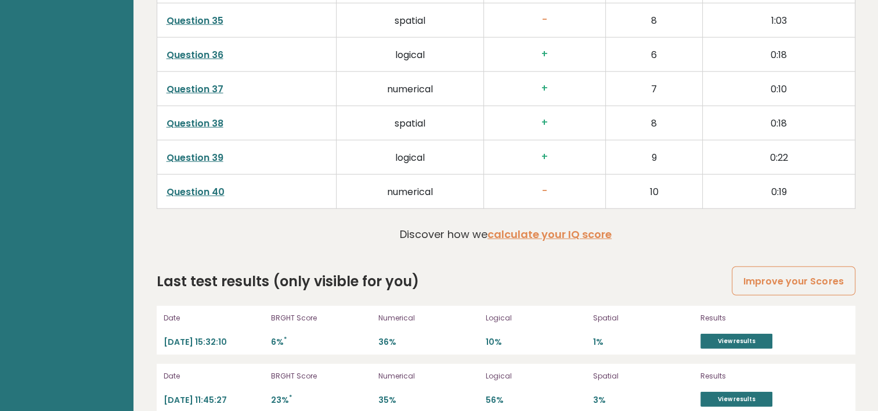
scroll to position [3031, 0]
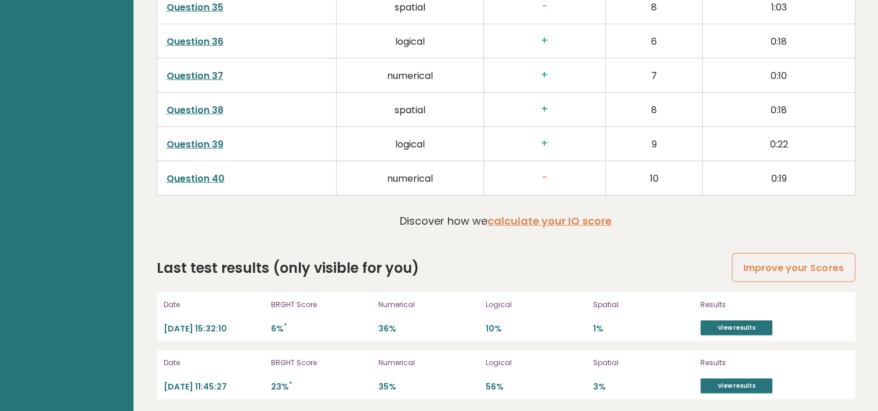
click at [281, 323] on p "6% *" at bounding box center [321, 328] width 100 height 11
click at [282, 323] on p "6% *" at bounding box center [321, 328] width 100 height 11
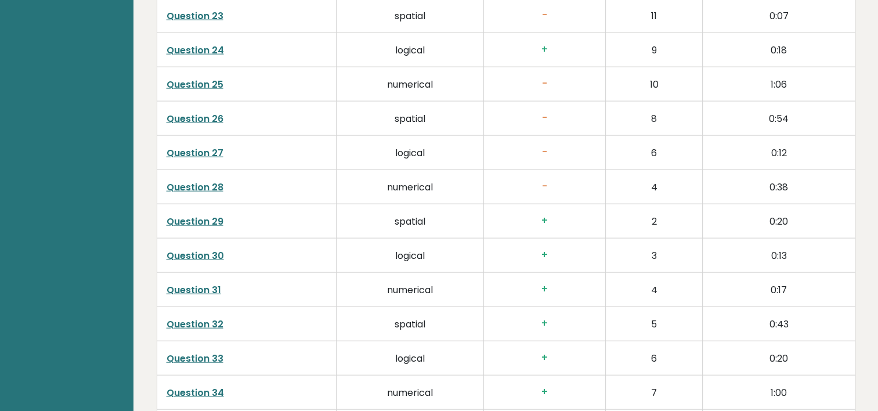
scroll to position [3018, 0]
